Goal: Find specific page/section: Find specific page/section

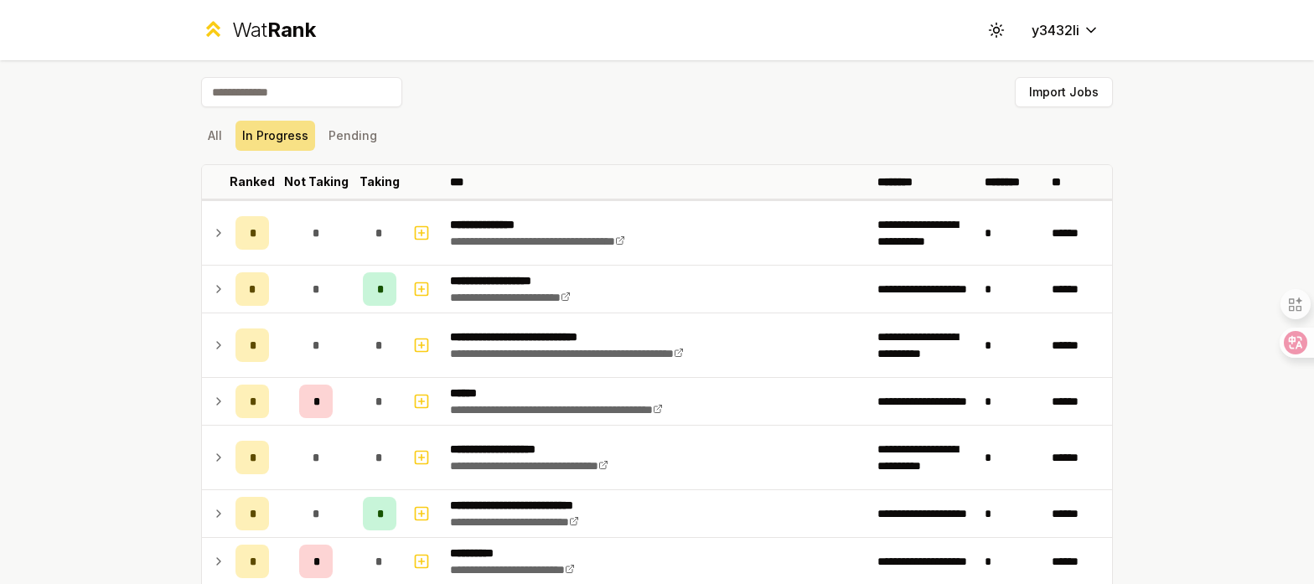
scroll to position [209, 0]
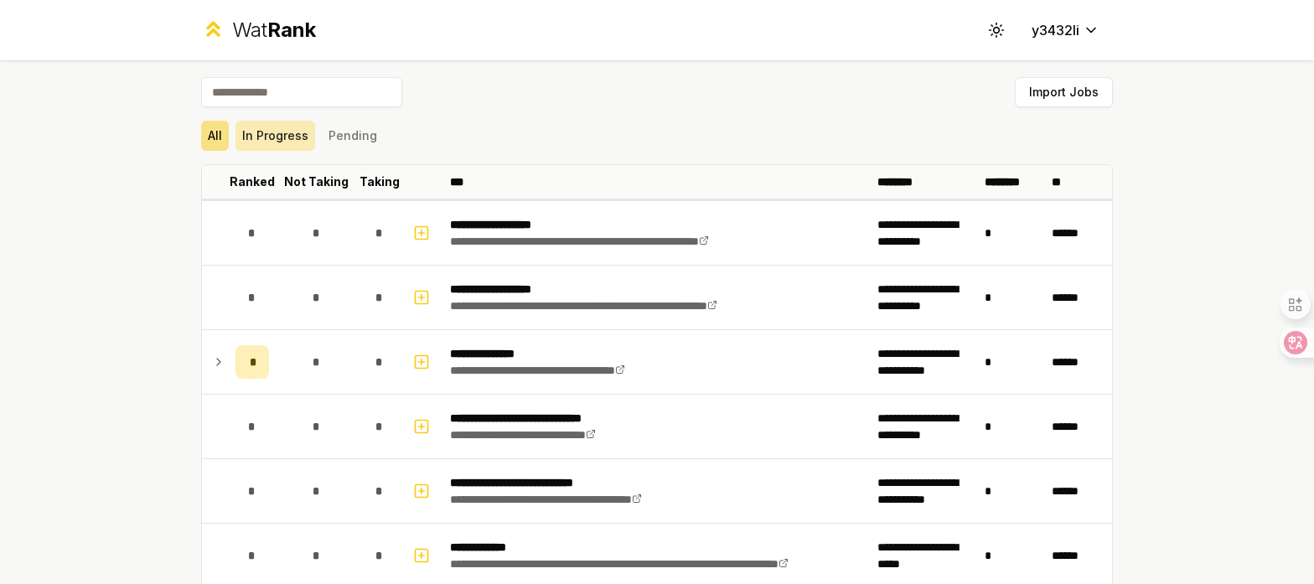
click at [283, 142] on button "In Progress" at bounding box center [275, 136] width 80 height 30
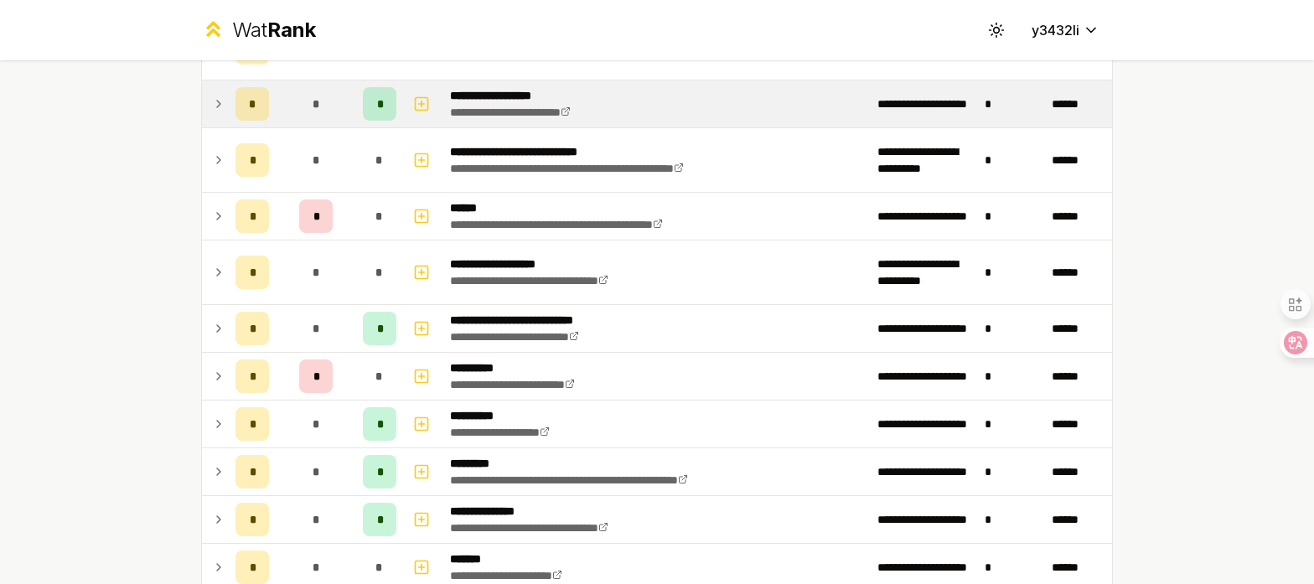
scroll to position [203, 0]
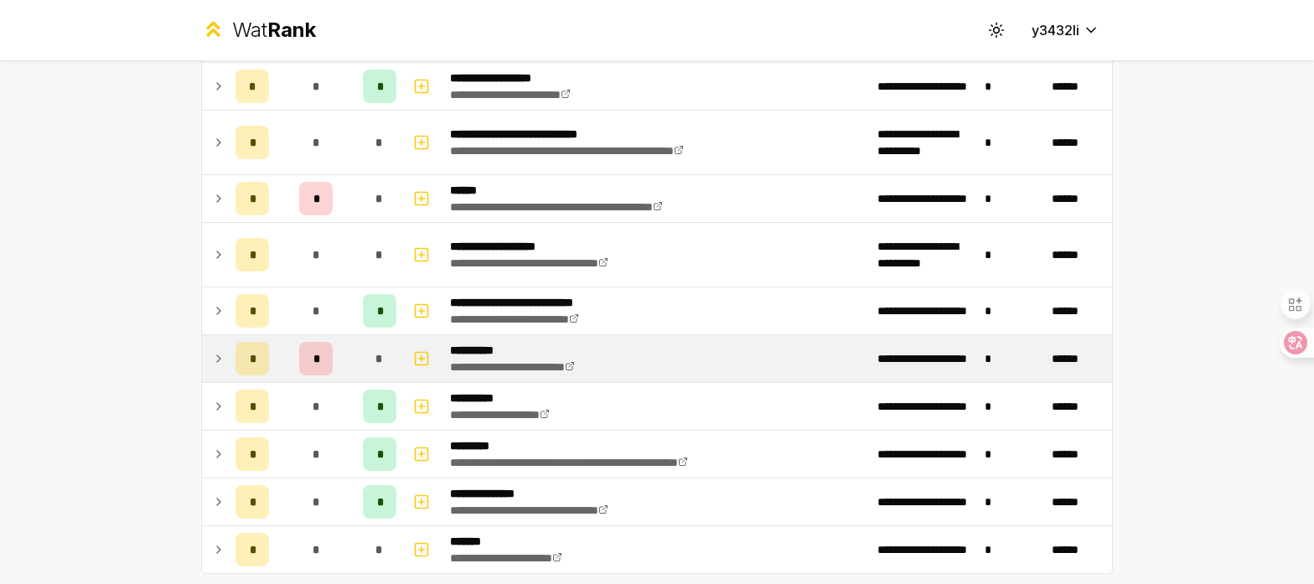
click at [210, 353] on td at bounding box center [215, 358] width 27 height 47
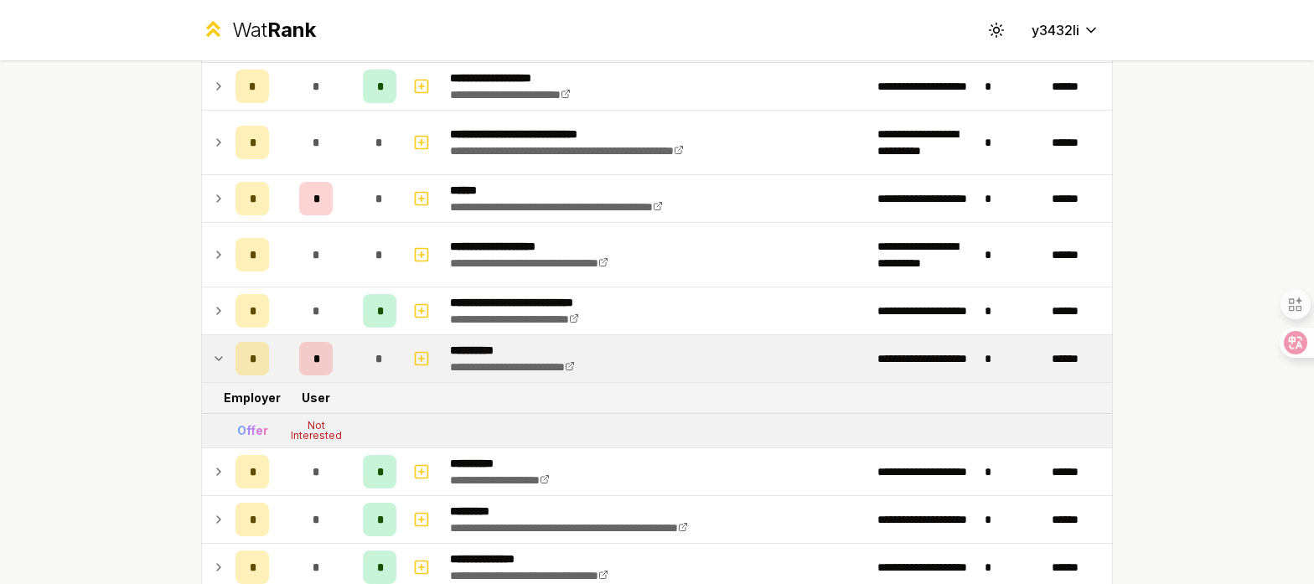
click at [212, 354] on icon at bounding box center [218, 359] width 13 height 20
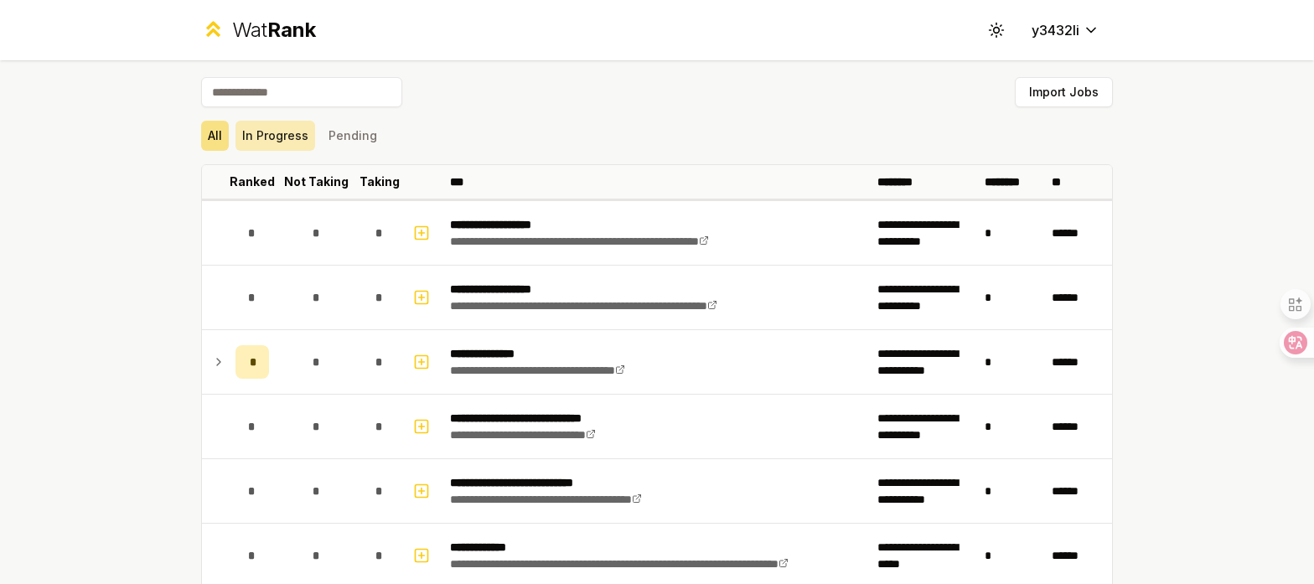
click at [275, 139] on button "In Progress" at bounding box center [275, 136] width 80 height 30
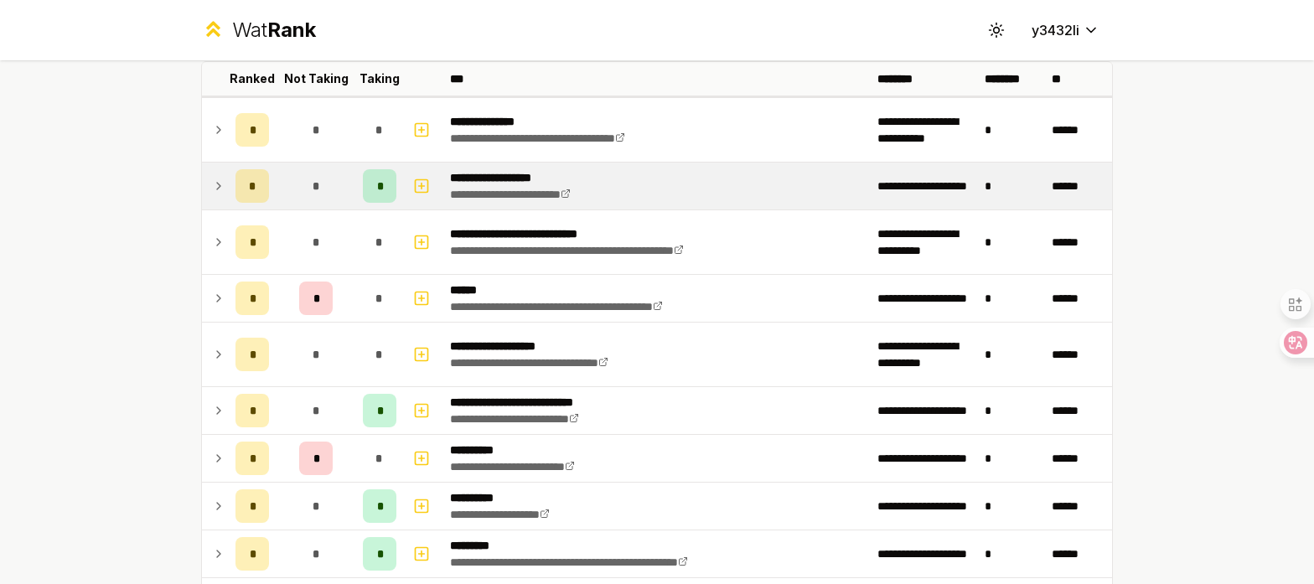
scroll to position [96, 0]
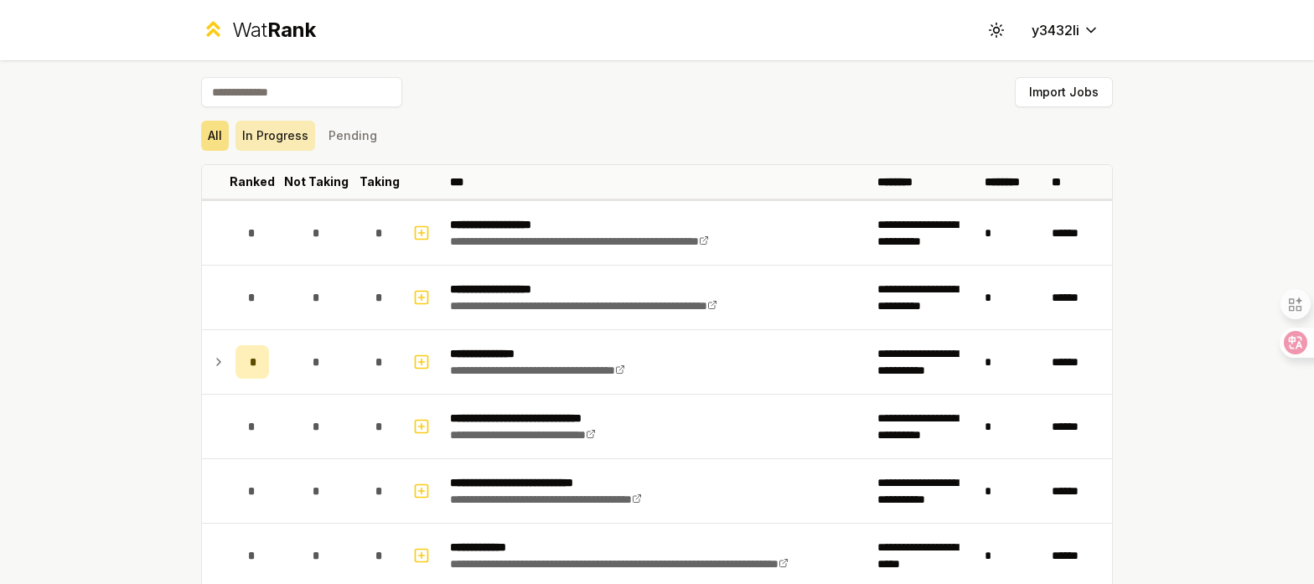
click at [309, 142] on button "In Progress" at bounding box center [275, 136] width 80 height 30
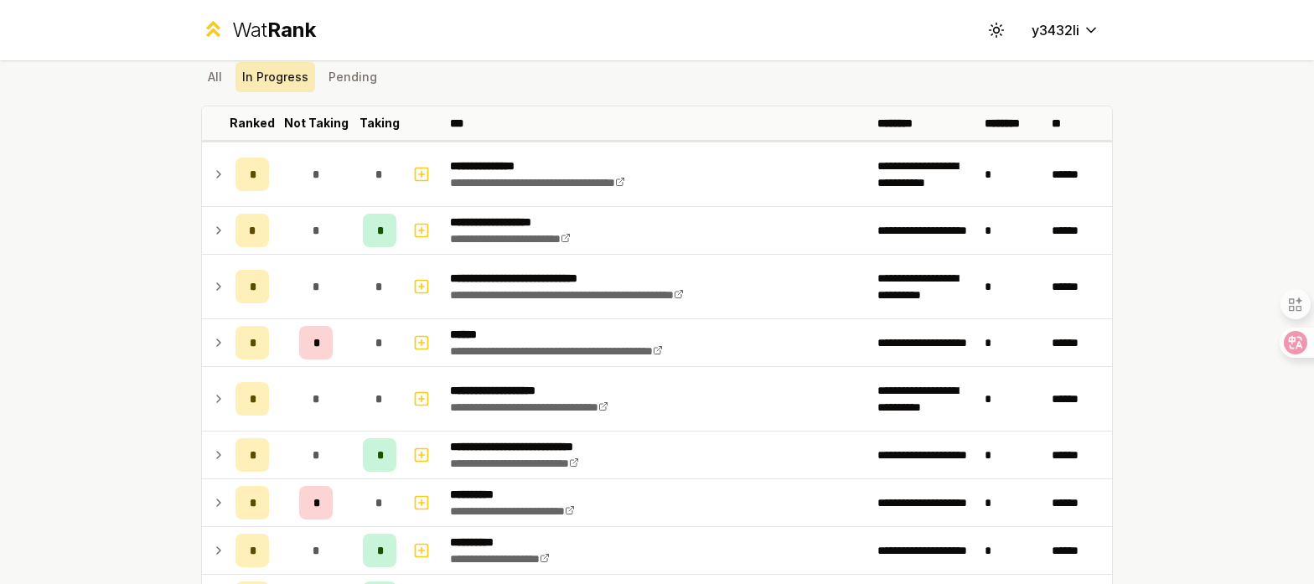
scroll to position [39, 0]
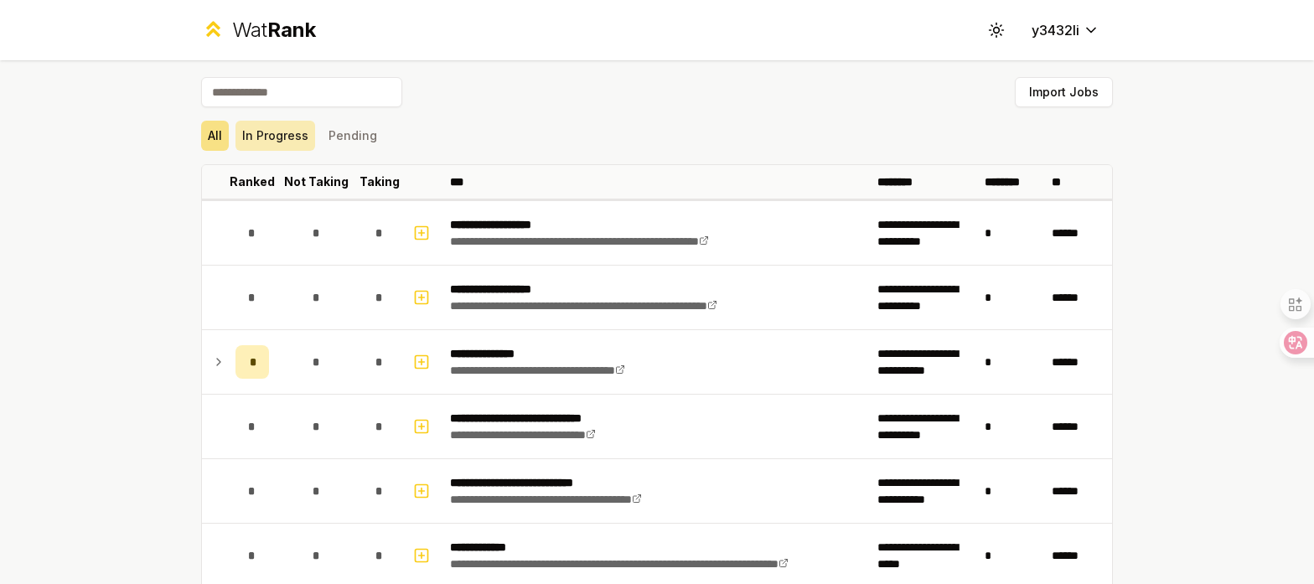
click at [282, 146] on button "In Progress" at bounding box center [275, 136] width 80 height 30
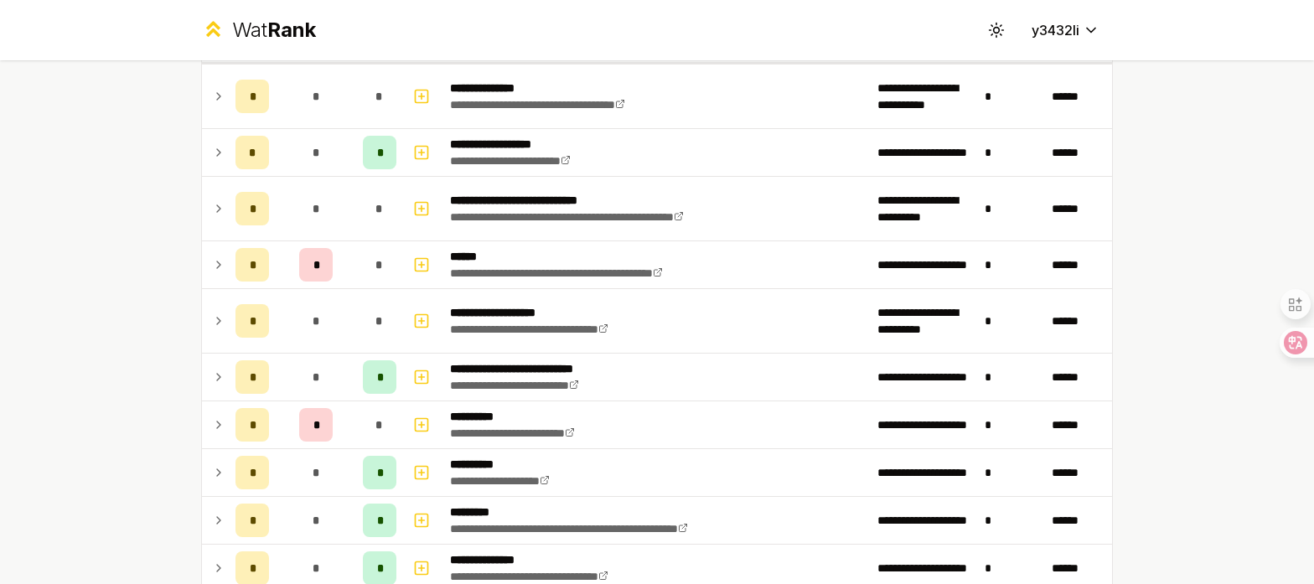
scroll to position [70, 0]
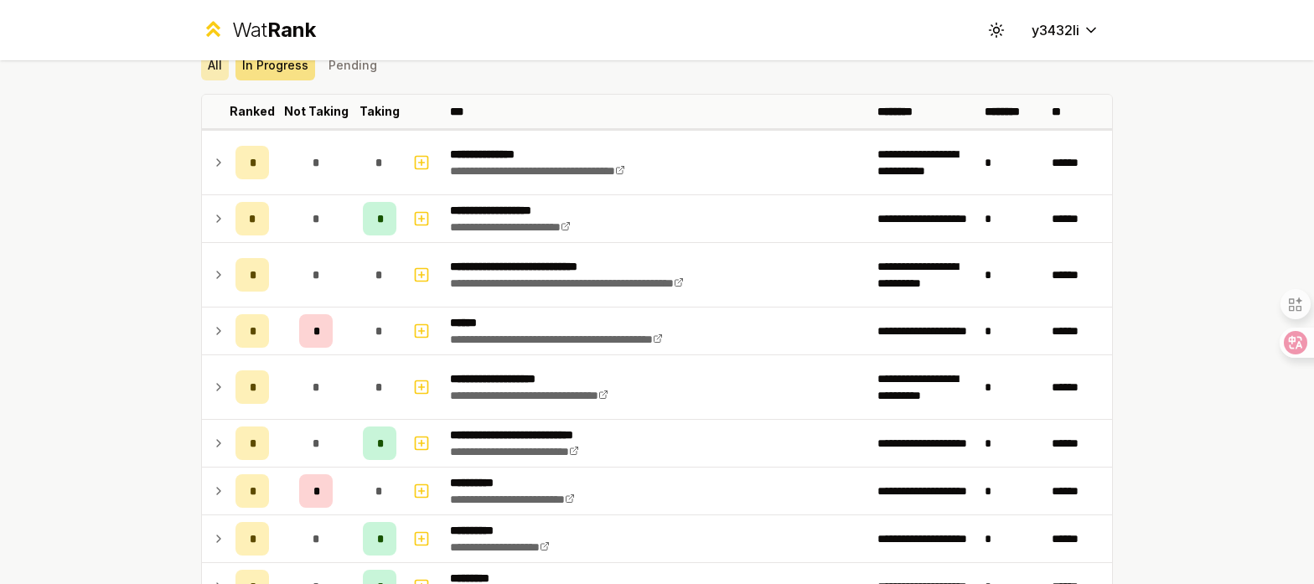
click at [217, 67] on button "All" at bounding box center [215, 65] width 28 height 30
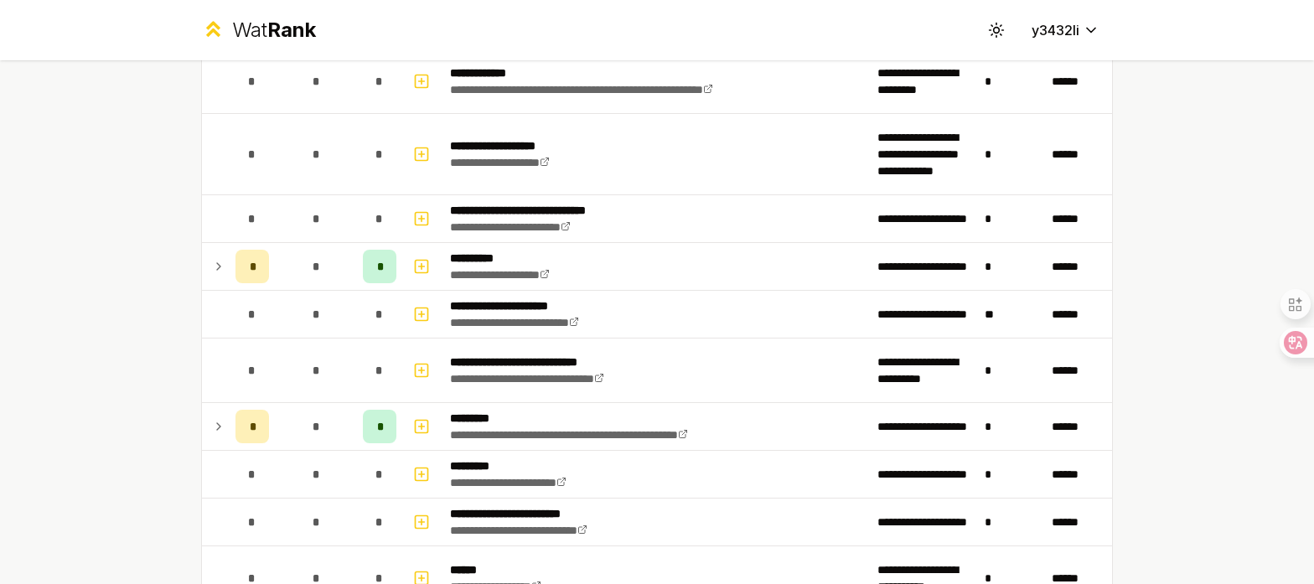
scroll to position [2437, 0]
